Goal: Task Accomplishment & Management: Manage account settings

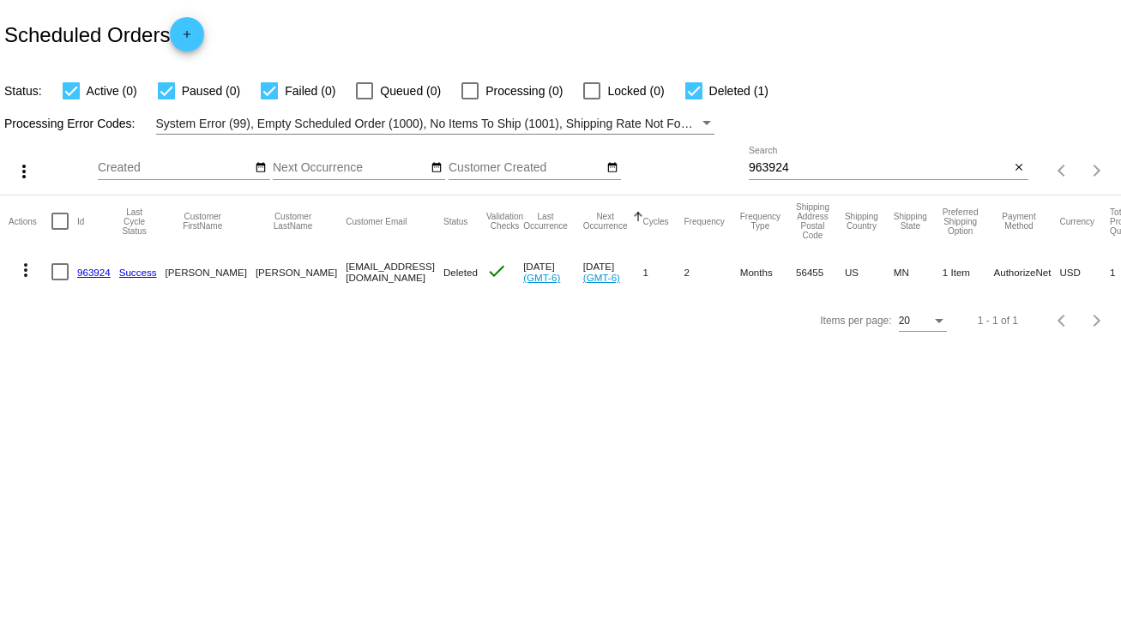
click at [769, 159] on div "963924 Search" at bounding box center [880, 163] width 262 height 33
click at [774, 168] on input "963924" at bounding box center [880, 168] width 262 height 14
paste input "[EMAIL_ADDRESS][PERSON_NAME][DOMAIN_NAME]"
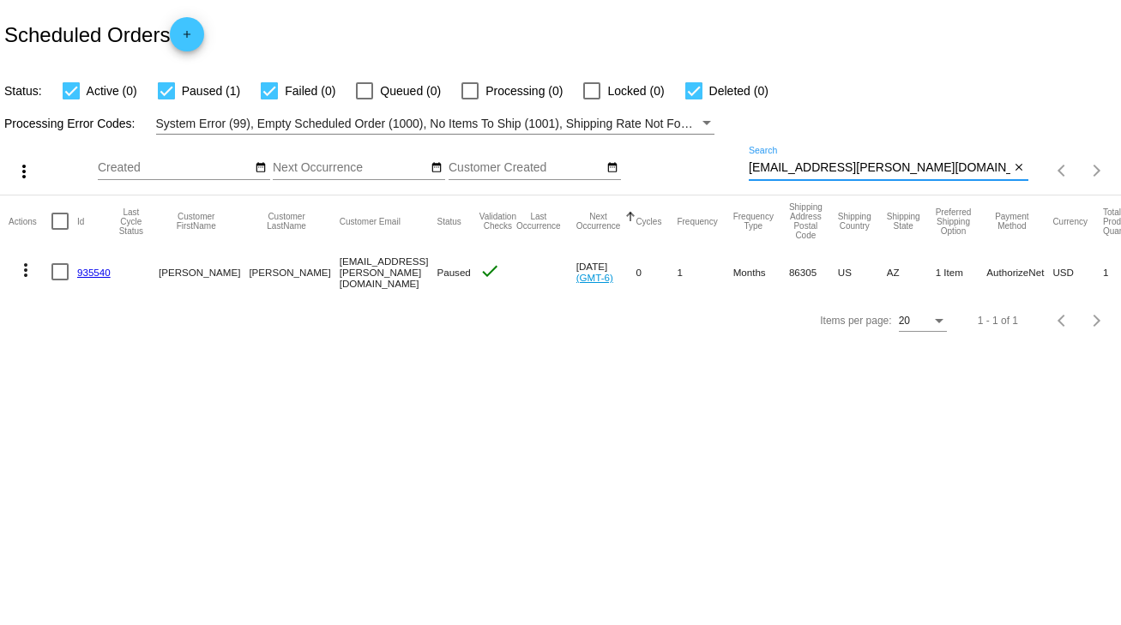
type input "[EMAIL_ADDRESS][PERSON_NAME][DOMAIN_NAME]"
click at [51, 278] on div at bounding box center [59, 271] width 17 height 17
click at [59, 281] on input "checkbox" at bounding box center [59, 281] width 1 height 1
checkbox input "true"
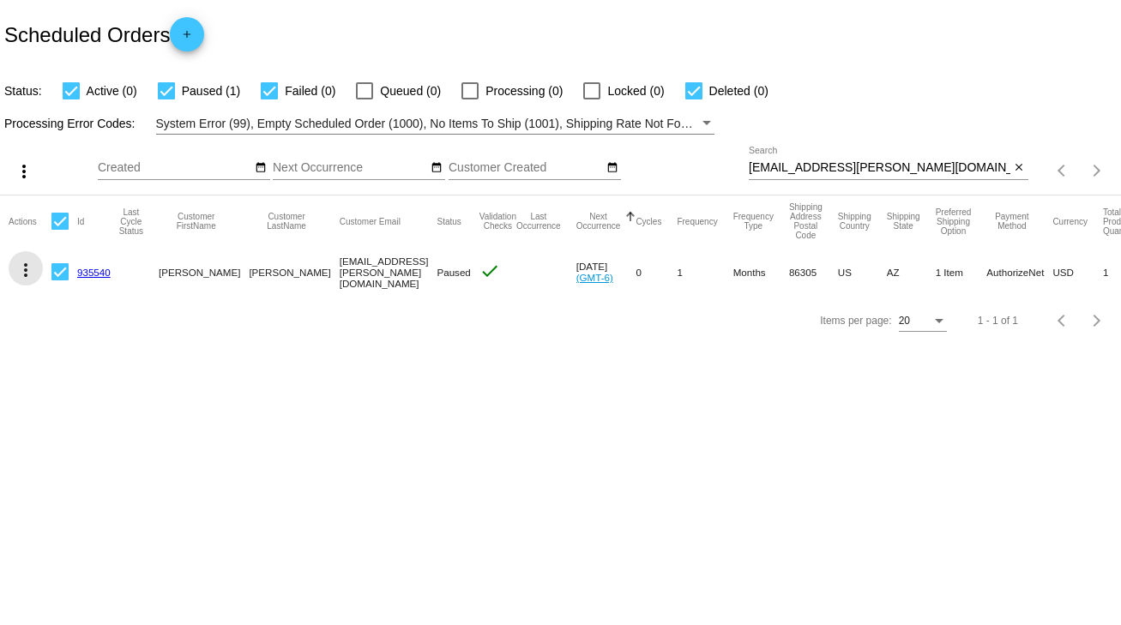
click at [24, 275] on mat-icon "more_vert" at bounding box center [25, 270] width 21 height 21
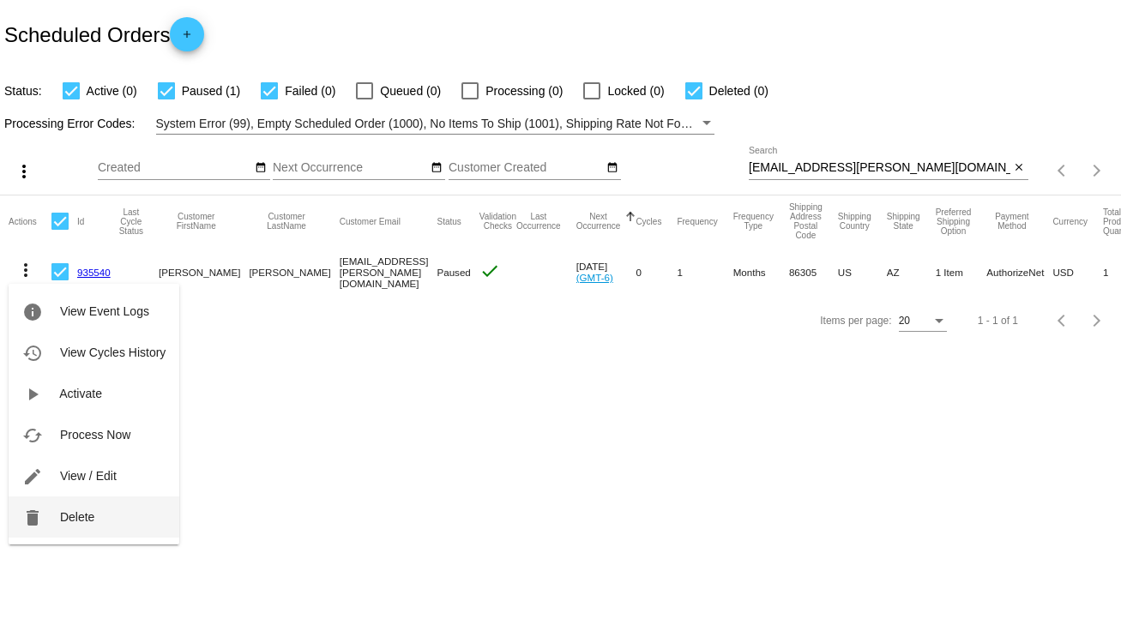
click at [88, 518] on span "Delete" at bounding box center [77, 517] width 34 height 14
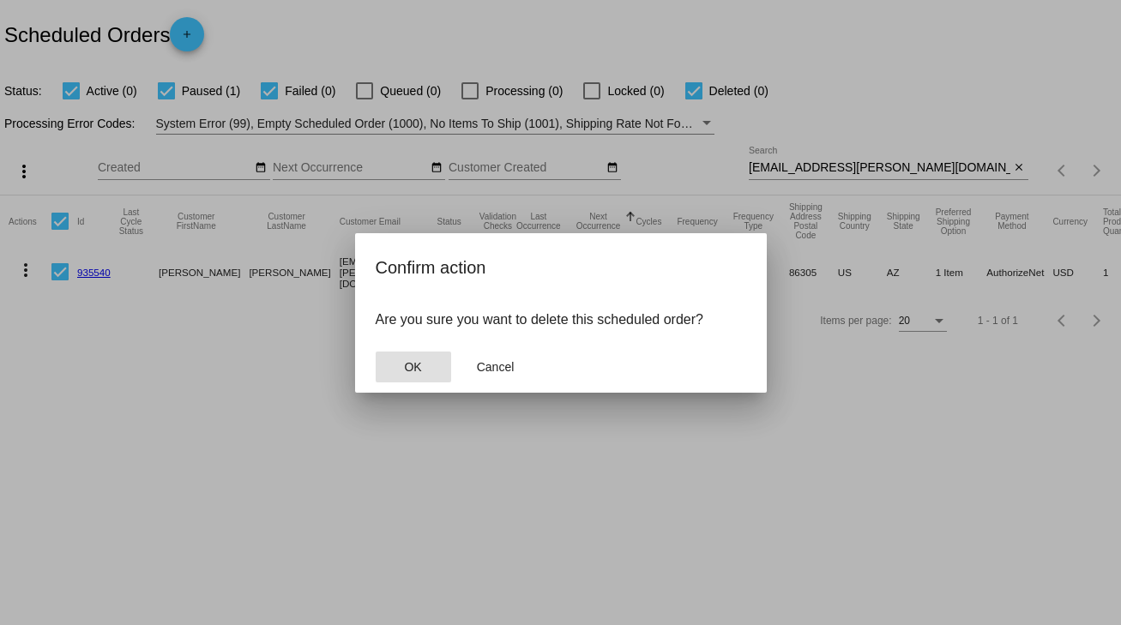
click at [420, 363] on span "OK" at bounding box center [412, 367] width 17 height 14
